Goal: Task Accomplishment & Management: Complete application form

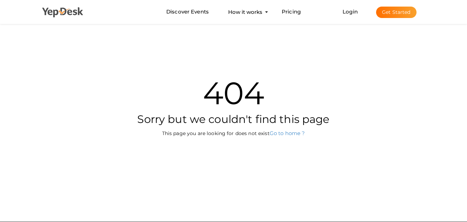
click at [75, 12] on use at bounding box center [62, 12] width 41 height 10
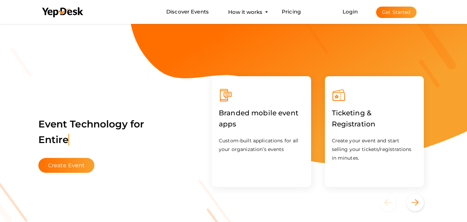
click at [406, 13] on button "Get Started" at bounding box center [396, 12] width 40 height 11
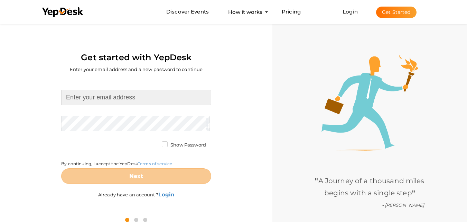
type input "[EMAIL_ADDRESS][DOMAIN_NAME]"
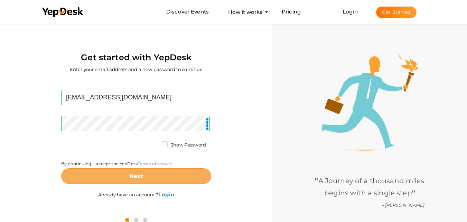
click at [156, 177] on button "Next" at bounding box center [136, 176] width 150 height 16
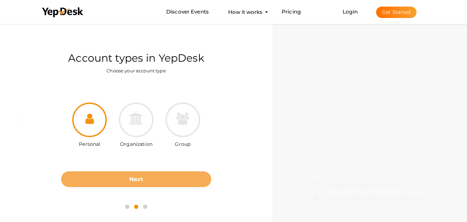
click at [181, 180] on button "Next" at bounding box center [136, 179] width 150 height 16
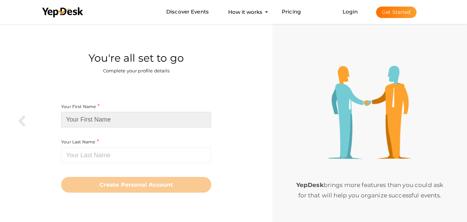
type input "sydney"
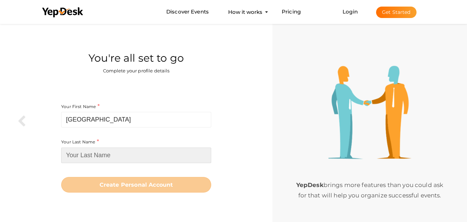
type input "ricky"
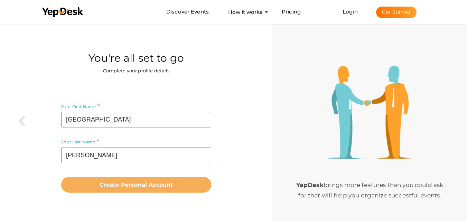
click at [177, 182] on button "Create Personal Account" at bounding box center [136, 185] width 150 height 16
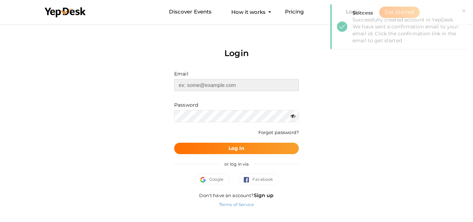
type input "[EMAIL_ADDRESS][DOMAIN_NAME]"
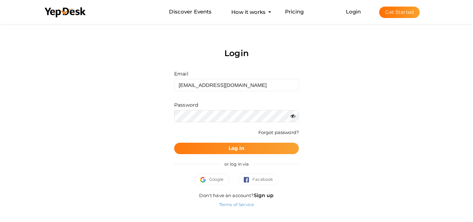
click at [242, 150] on b "Log In" at bounding box center [236, 148] width 16 height 6
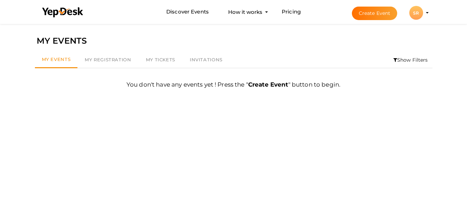
click at [377, 14] on button "Create Event" at bounding box center [375, 13] width 46 height 13
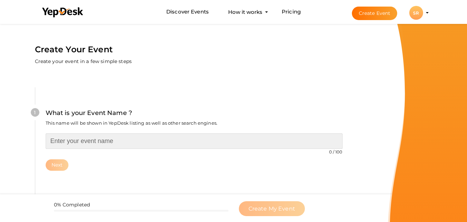
click at [102, 143] on input "text" at bounding box center [194, 141] width 297 height 16
paste input "Apple Keto Gummies Same Day Delivery"
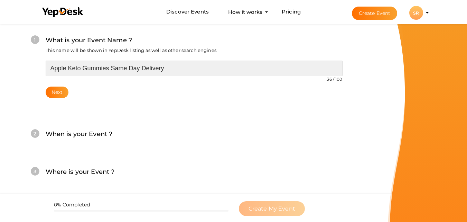
scroll to position [104, 0]
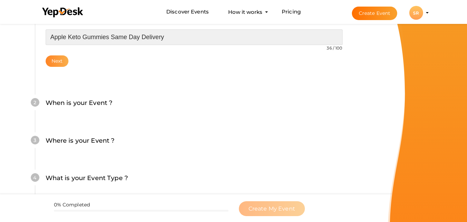
type input "Apple Keto Gummies Same Day Delivery"
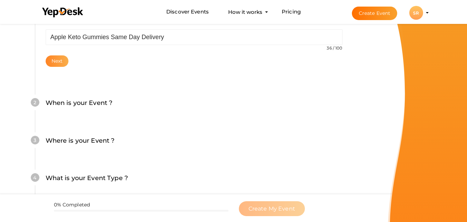
click at [54, 62] on button "Next" at bounding box center [57, 60] width 23 height 11
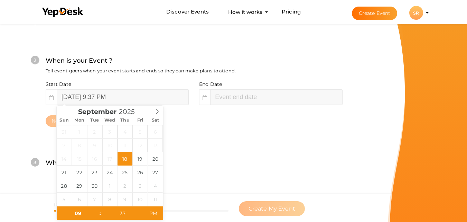
scroll to position [159, 0]
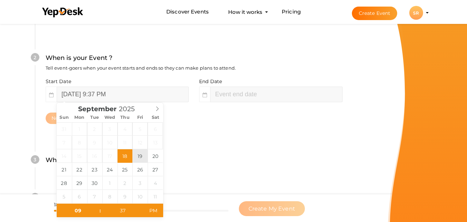
type input "September 19, 2025 9:37 PM"
type input "11"
type input "37"
type input "September 19, 2025 11:37 PM"
click at [233, 94] on input "September 19, 2025 11:37 PM" at bounding box center [276, 94] width 132 height 16
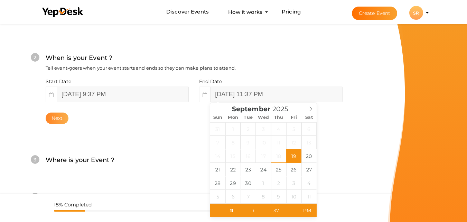
click at [58, 117] on button "Next" at bounding box center [57, 117] width 23 height 11
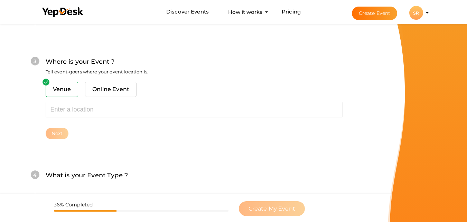
scroll to position [272, 0]
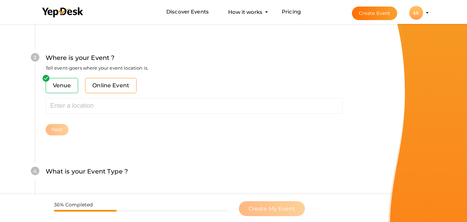
click at [109, 86] on span "Online Event" at bounding box center [111, 85] width 52 height 15
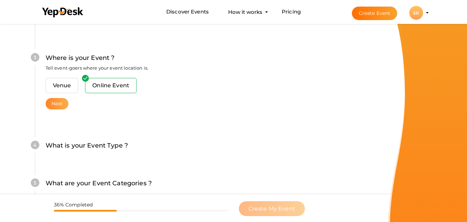
click at [59, 103] on button "Next" at bounding box center [57, 103] width 23 height 11
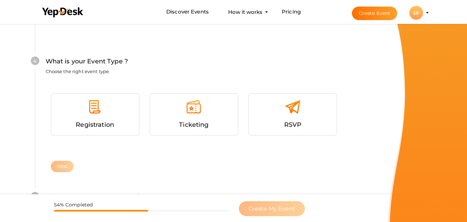
scroll to position [369, 0]
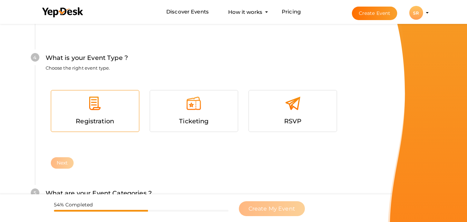
click at [106, 116] on div "Registration" at bounding box center [94, 121] width 77 height 10
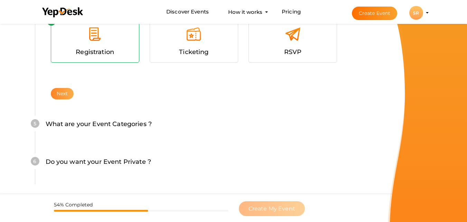
click at [64, 95] on button "Next" at bounding box center [62, 93] width 23 height 11
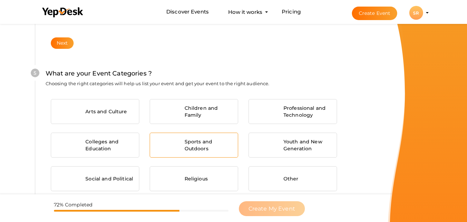
scroll to position [515, 0]
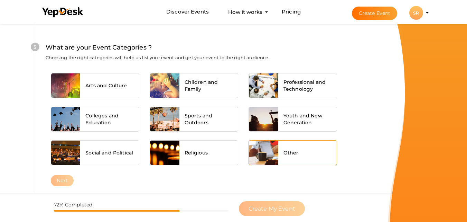
click at [285, 153] on span "Other" at bounding box center [291, 152] width 15 height 7
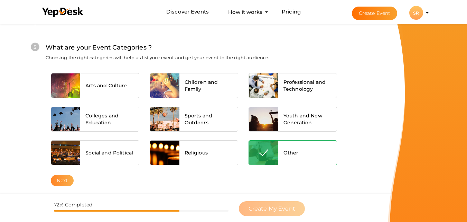
click at [66, 182] on button "Next" at bounding box center [62, 180] width 23 height 11
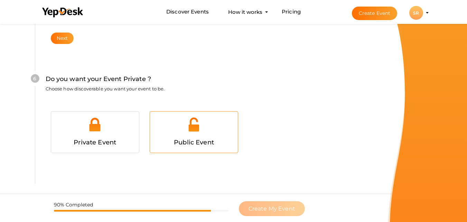
scroll to position [668, 0]
click at [197, 133] on div at bounding box center [193, 126] width 77 height 21
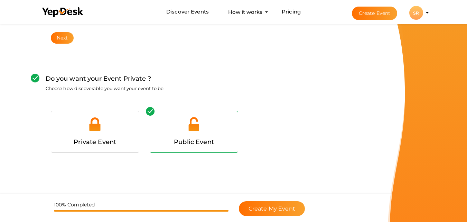
scroll to position [694, 0]
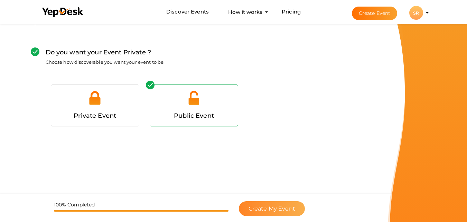
click at [263, 205] on span "Create My Event" at bounding box center [272, 208] width 47 height 7
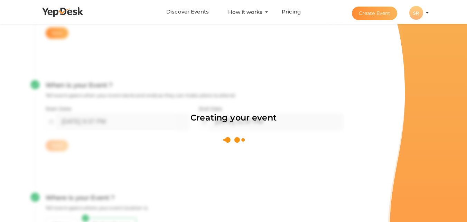
scroll to position [104, 0]
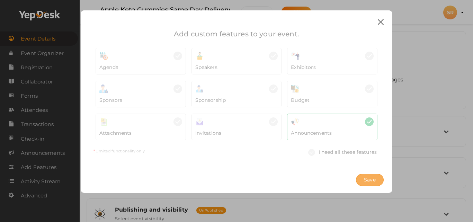
click at [369, 177] on span "Save" at bounding box center [370, 179] width 12 height 7
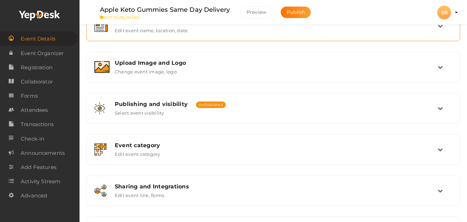
scroll to position [44, 0]
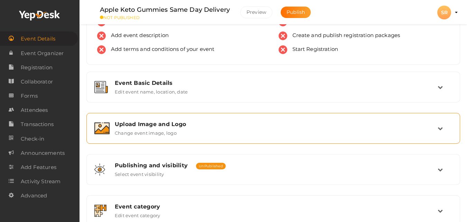
click at [158, 126] on div "Upload Image and Logo" at bounding box center [276, 124] width 323 height 7
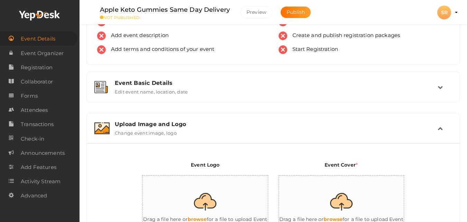
scroll to position [113, 0]
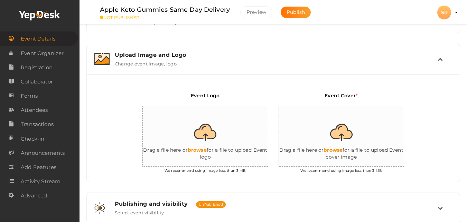
click at [340, 132] on input "file" at bounding box center [348, 136] width 138 height 61
type input "C:\fakepath\weight loss 47.jpeg"
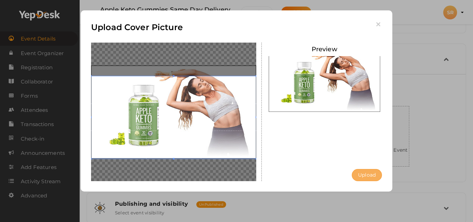
click at [361, 173] on button "Upload" at bounding box center [366, 175] width 30 height 12
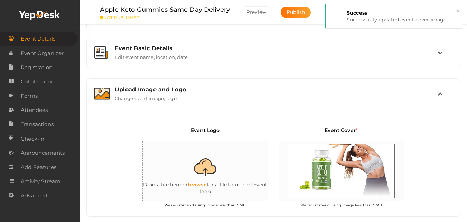
scroll to position [44, 0]
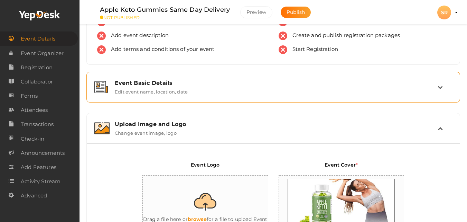
click at [146, 85] on div "Event Basic Details" at bounding box center [276, 83] width 323 height 7
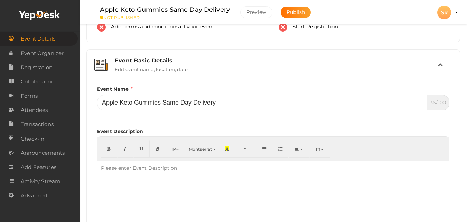
scroll to position [79, 0]
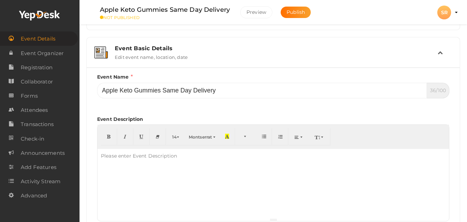
click at [182, 169] on div at bounding box center [274, 183] width 352 height 69
paste div
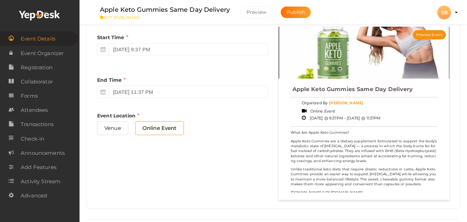
scroll to position [309, 0]
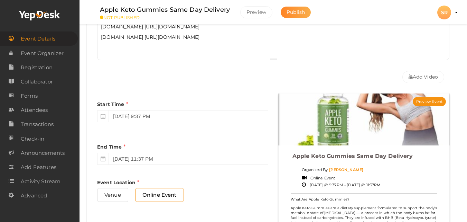
click at [299, 14] on span "Publish" at bounding box center [296, 12] width 18 height 6
click at [297, 13] on span "Publish" at bounding box center [296, 12] width 18 height 6
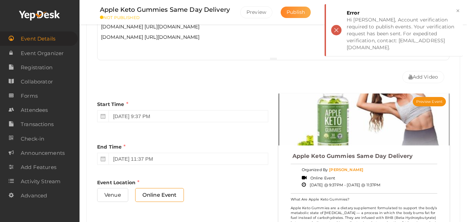
click at [300, 12] on span "Publish" at bounding box center [296, 12] width 18 height 6
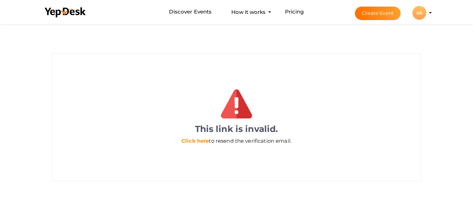
click at [183, 141] on link "Click here" at bounding box center [194, 140] width 27 height 7
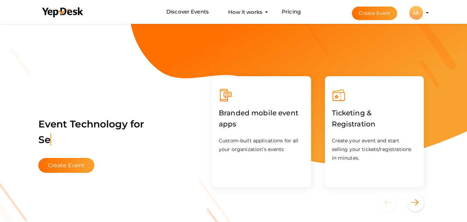
click at [419, 14] on div "SR" at bounding box center [417, 13] width 14 height 14
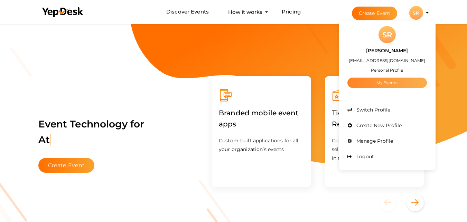
click at [398, 83] on link "My Events" at bounding box center [388, 82] width 80 height 10
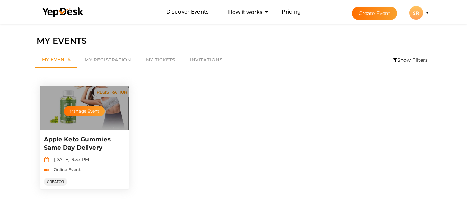
click at [76, 152] on p "Apple Keto Gummies Same Day Delivery" at bounding box center [84, 143] width 80 height 17
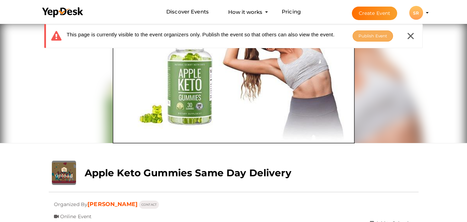
click at [363, 38] on span "Publish Event" at bounding box center [373, 35] width 29 height 5
click at [375, 36] on span "Publish Event" at bounding box center [373, 35] width 29 height 5
click at [410, 37] on icon at bounding box center [411, 36] width 6 height 6
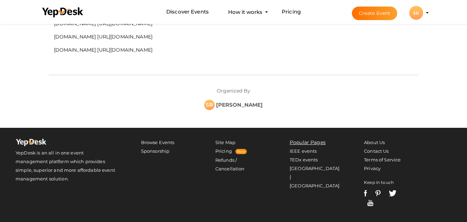
scroll to position [570, 0]
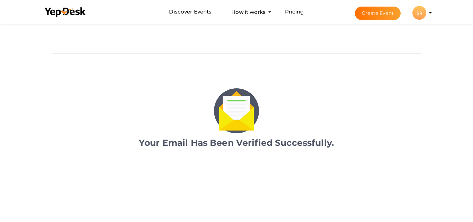
click at [422, 15] on div "SR" at bounding box center [419, 13] width 14 height 14
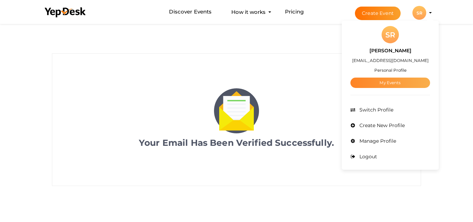
click at [400, 83] on link "My Events" at bounding box center [390, 82] width 80 height 10
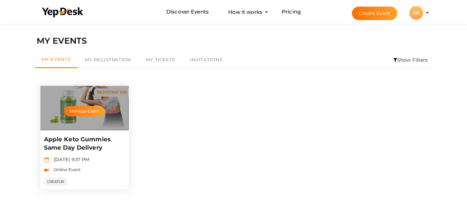
click at [73, 140] on p "Apple Keto Gummies Same Day Delivery" at bounding box center [84, 143] width 80 height 17
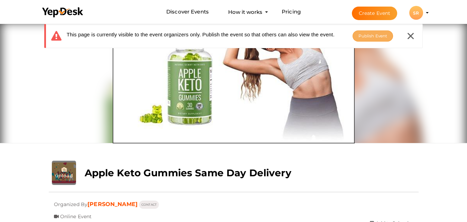
click at [374, 37] on span "Publish Event" at bounding box center [373, 35] width 29 height 5
